Goal: Task Accomplishment & Management: Use online tool/utility

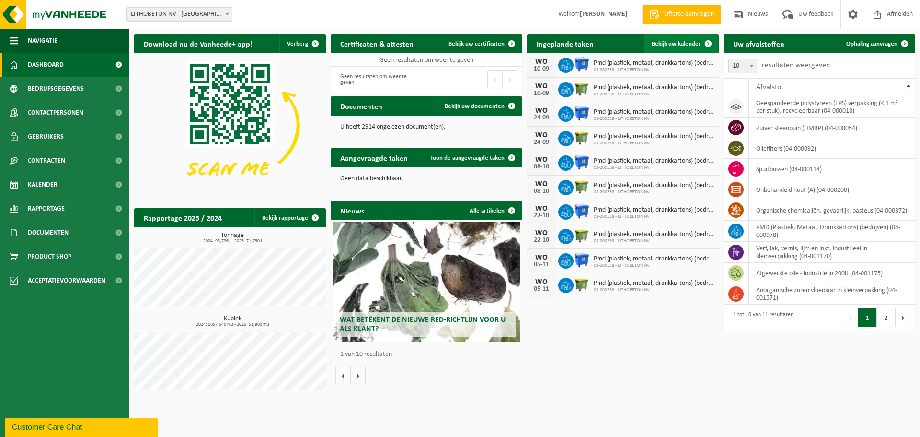
click at [668, 45] on span "Bekijk uw kalender" at bounding box center [676, 44] width 49 height 6
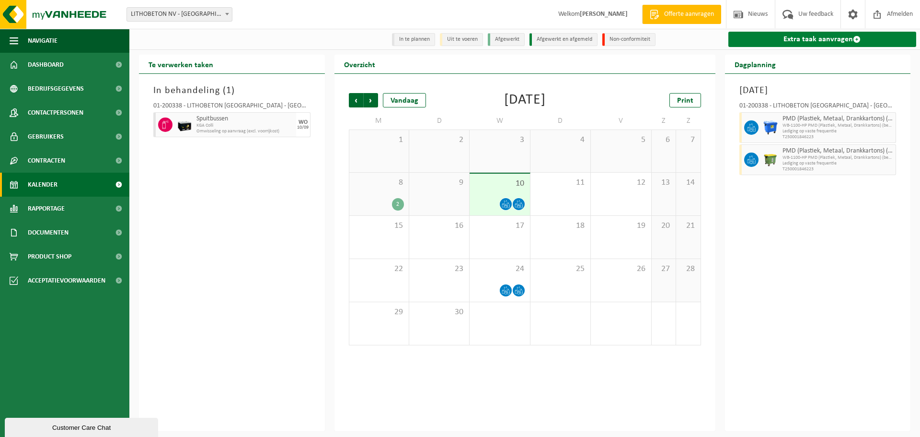
click at [827, 43] on link "Extra taak aanvragen" at bounding box center [822, 39] width 188 height 15
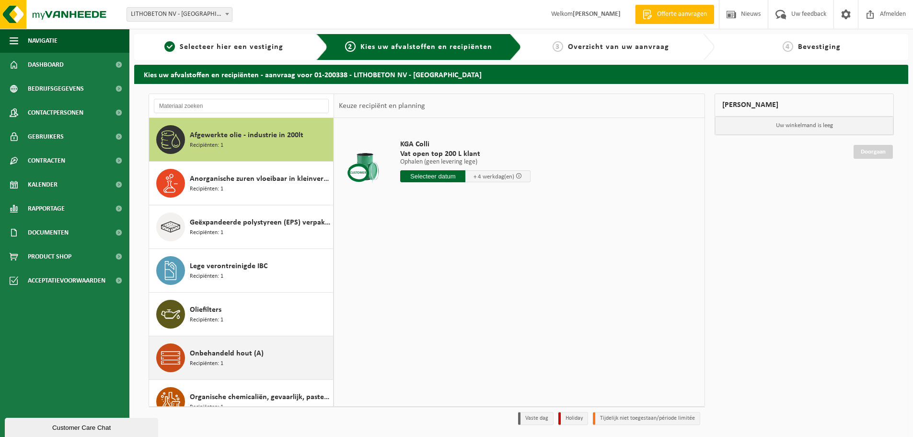
click at [234, 357] on span "Onbehandeld hout (A)" at bounding box center [227, 353] width 74 height 12
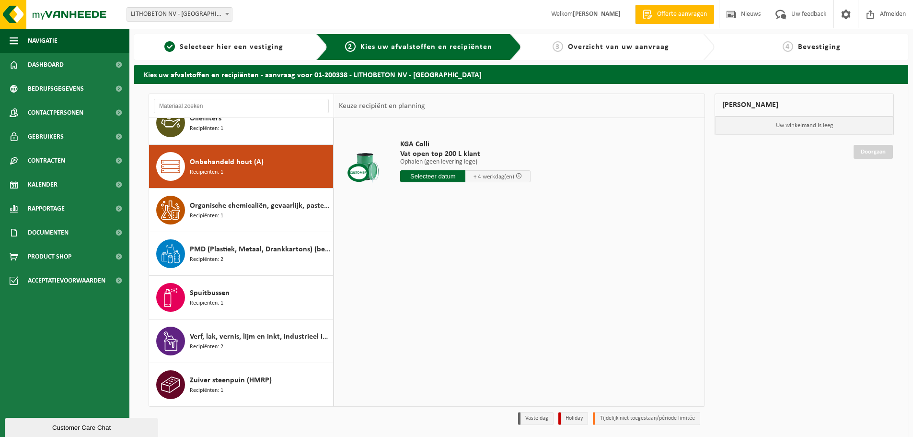
scroll to position [191, 0]
click at [447, 175] on input "text" at bounding box center [432, 176] width 65 height 12
click at [453, 175] on input "text" at bounding box center [432, 176] width 65 height 12
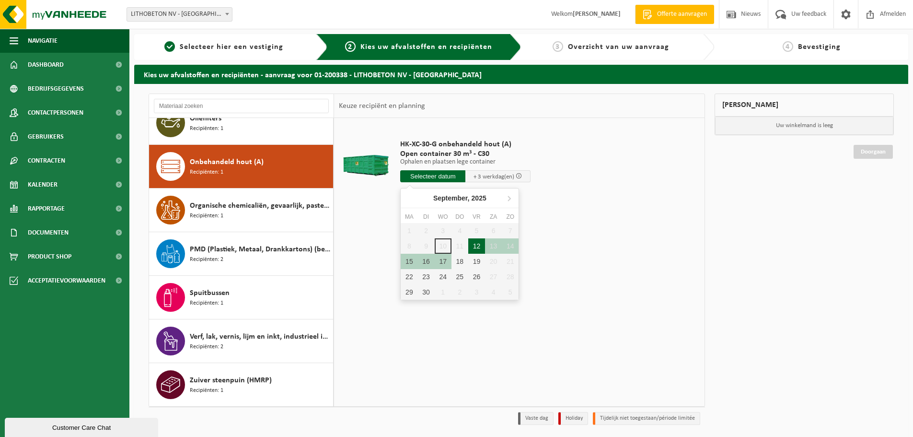
click at [473, 249] on div "12" at bounding box center [476, 245] width 17 height 15
type input "Van [DATE]"
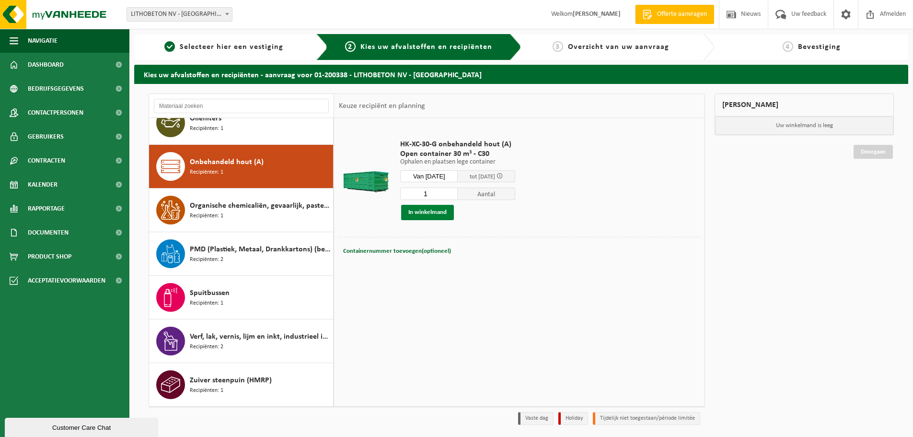
click at [420, 213] on button "In winkelmand" at bounding box center [427, 212] width 53 height 15
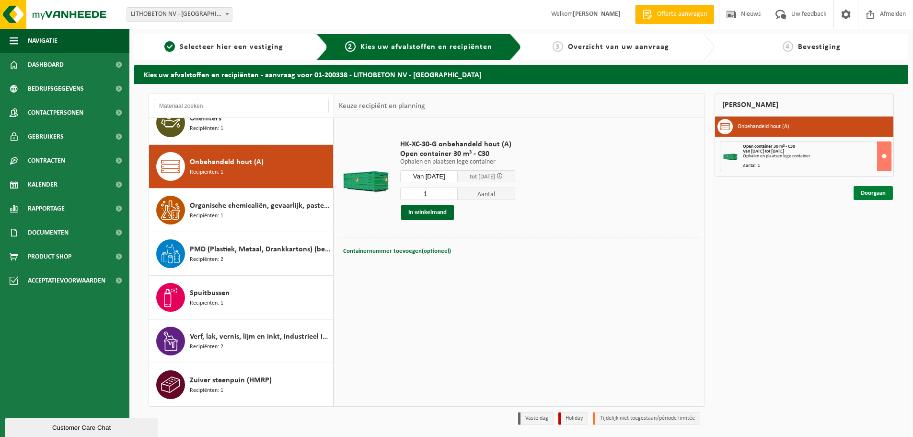
click at [881, 194] on link "Doorgaan" at bounding box center [872, 193] width 39 height 14
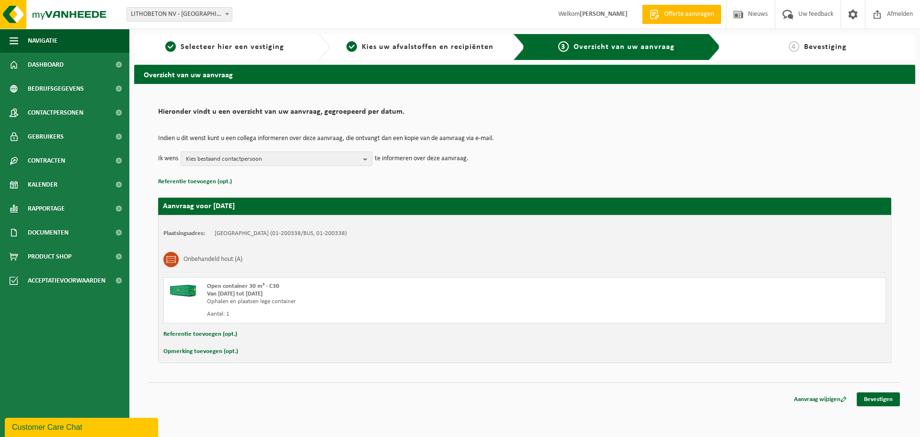
click at [163, 349] on button "Opmerking toevoegen (opt.)" at bounding box center [200, 351] width 75 height 12
click at [261, 355] on input "text" at bounding box center [543, 352] width 666 height 14
type input "C"
type input "Kant IJzerwegstraat, container ter hoogte van hoek H12"
click at [878, 399] on link "Bevestigen" at bounding box center [878, 401] width 43 height 14
